Goal: Information Seeking & Learning: Learn about a topic

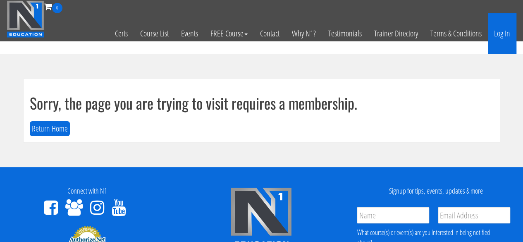
click at [507, 29] on link "Log In" at bounding box center [502, 33] width 29 height 41
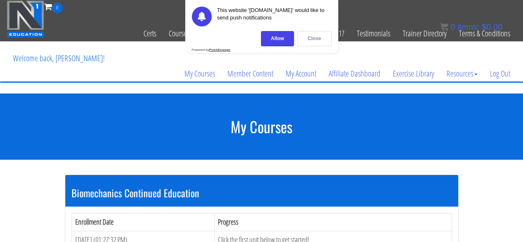
click at [319, 46] on div "Close" at bounding box center [314, 38] width 34 height 15
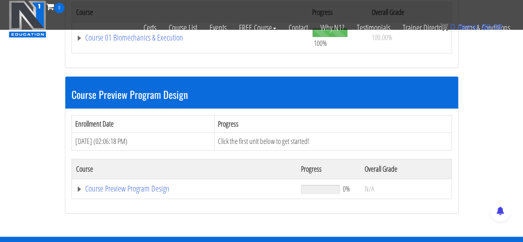
scroll to position [348, 0]
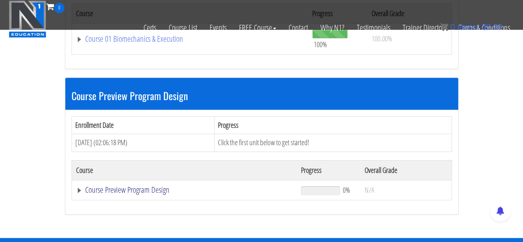
click at [146, 186] on link "Course Preview Program Design" at bounding box center [184, 190] width 217 height 8
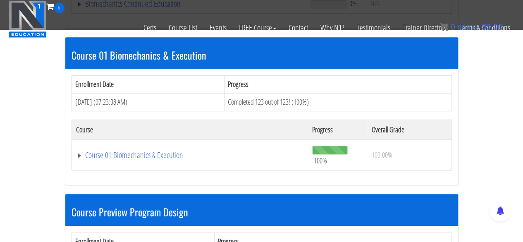
scroll to position [230, 0]
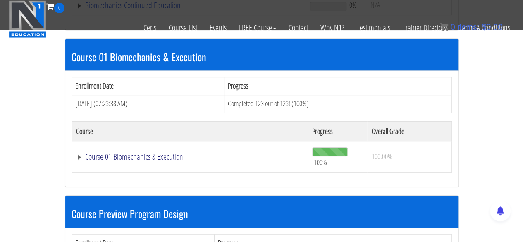
click at [139, 153] on link "Course 01 Biomechanics & Execution" at bounding box center [190, 157] width 228 height 8
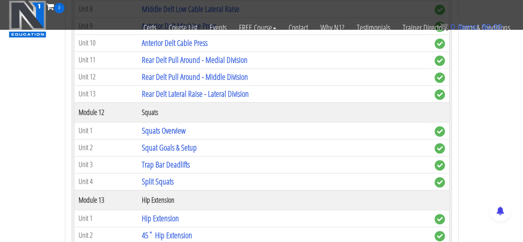
scroll to position [1962, 0]
click at [168, 176] on link "Split Squats" at bounding box center [158, 181] width 32 height 11
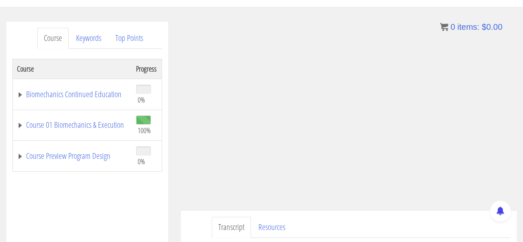
scroll to position [98, 0]
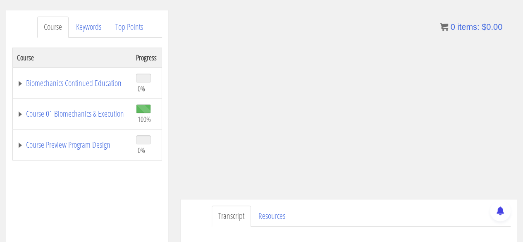
click at [386, 213] on ul "Transcript Resources" at bounding box center [361, 216] width 299 height 21
click at [379, 227] on div at bounding box center [349, 237] width 324 height 20
click at [376, 225] on ul "Transcript Resources" at bounding box center [361, 216] width 299 height 21
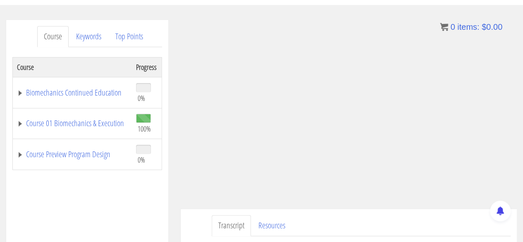
scroll to position [89, 0]
